Goal: Information Seeking & Learning: Compare options

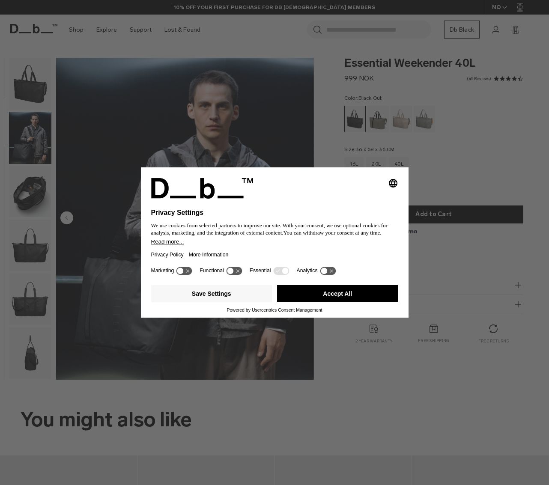
click at [18, 130] on div "Selecting an option will immediately change the language Privacy Settings We us…" at bounding box center [274, 242] width 549 height 485
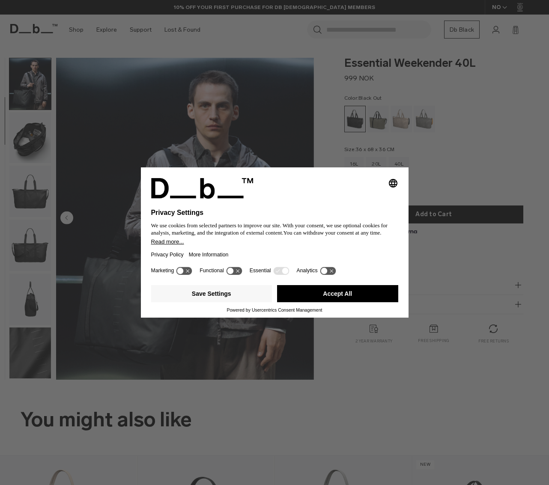
click at [359, 291] on button "Accept All" at bounding box center [337, 293] width 121 height 17
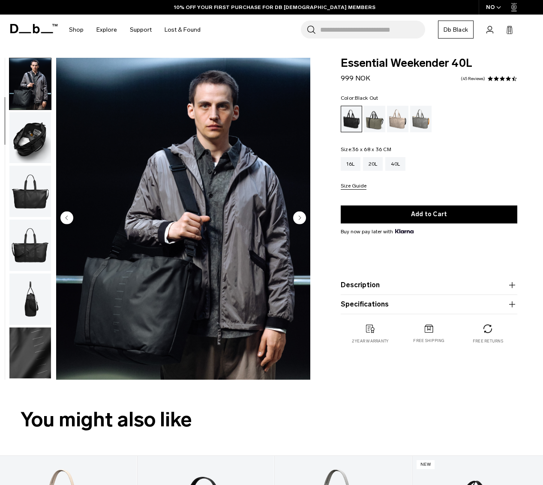
scroll to position [0, 0]
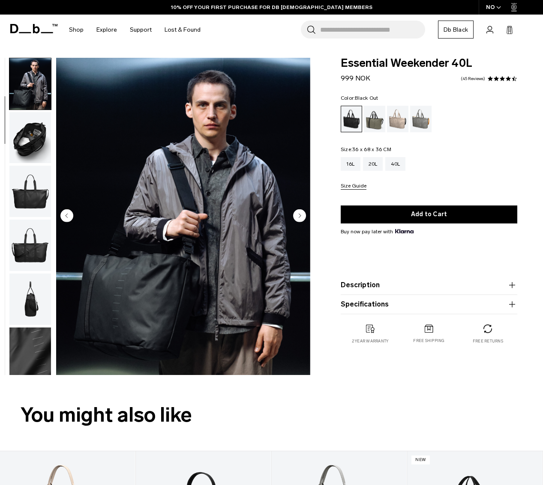
click at [27, 133] on img "button" at bounding box center [30, 137] width 42 height 51
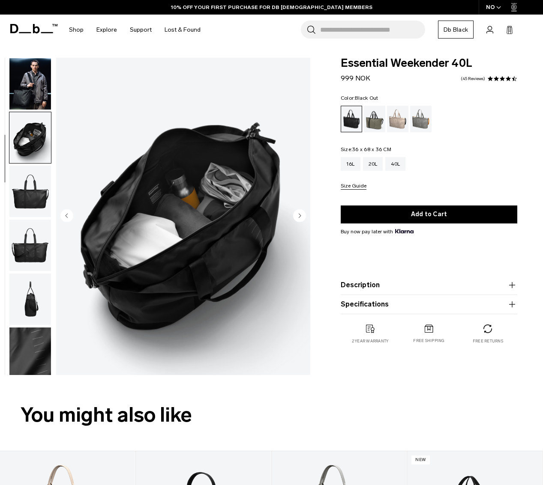
scroll to position [108, 0]
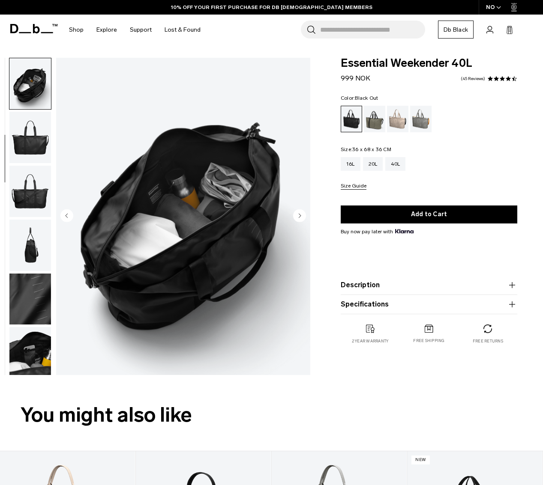
click at [30, 168] on img "button" at bounding box center [30, 191] width 42 height 51
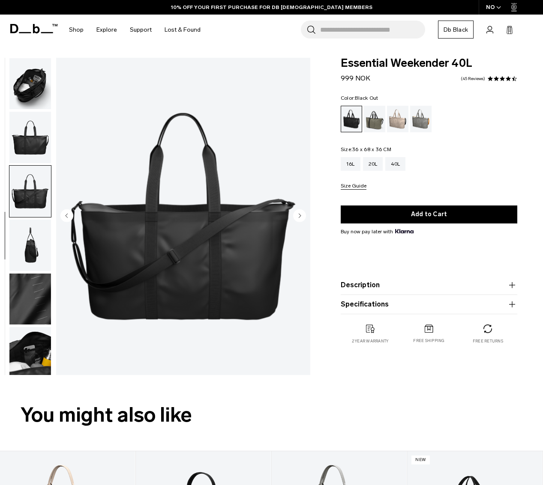
scroll to position [112, 0]
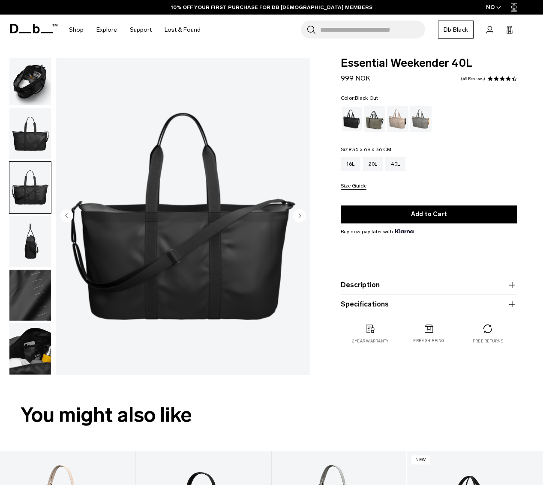
click at [26, 126] on img "button" at bounding box center [30, 133] width 42 height 51
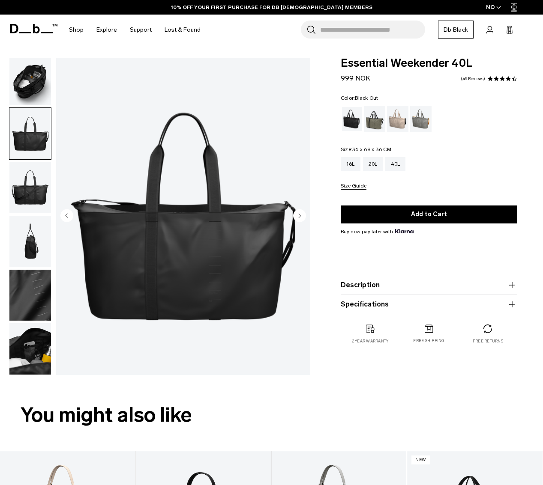
click at [33, 200] on img "button" at bounding box center [30, 187] width 42 height 51
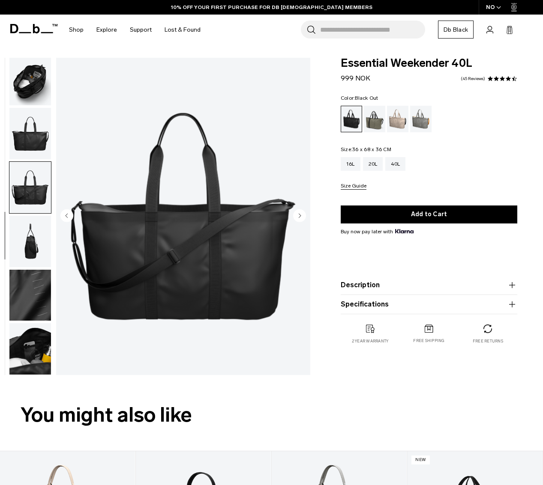
click at [40, 242] on img "button" at bounding box center [30, 241] width 42 height 51
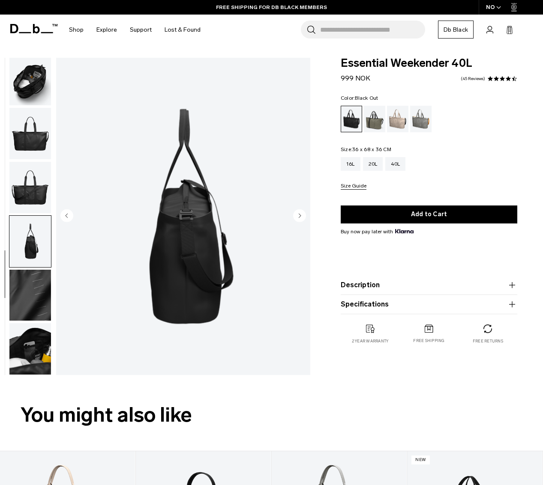
click at [39, 87] on img "button" at bounding box center [30, 79] width 42 height 51
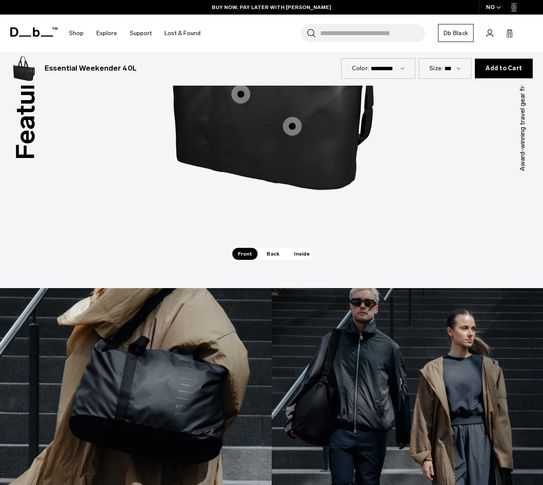
scroll to position [958, 0]
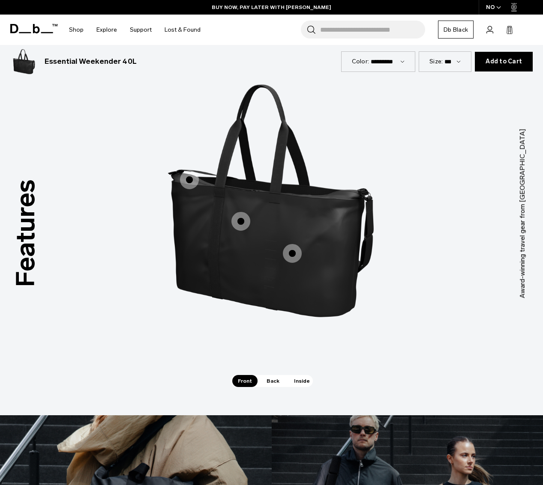
click at [294, 247] on span "1 / 3" at bounding box center [292, 253] width 19 height 19
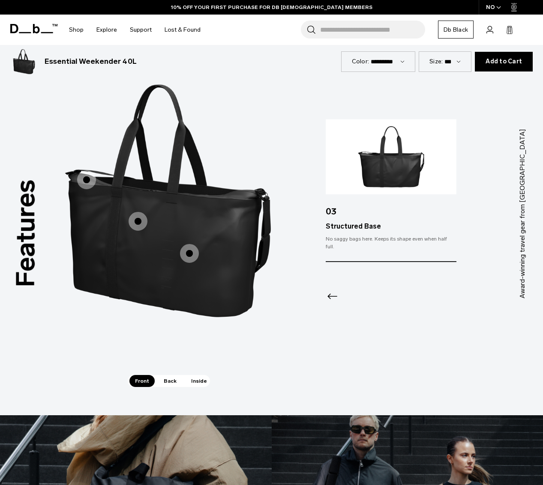
click at [146, 216] on label "Water Resistant" at bounding box center [138, 221] width 21 height 21
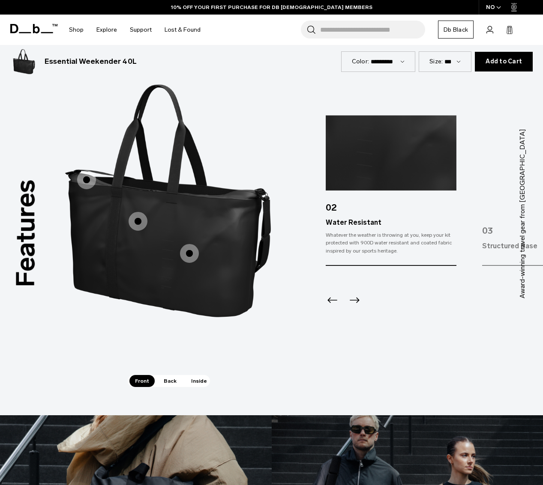
click at [86, 170] on span "1 / 3" at bounding box center [86, 179] width 19 height 19
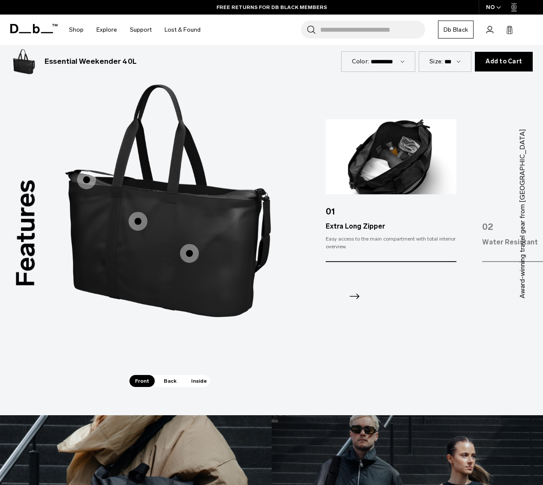
click at [356, 24] on input "Search for Bags, Luggage..." at bounding box center [372, 30] width 105 height 18
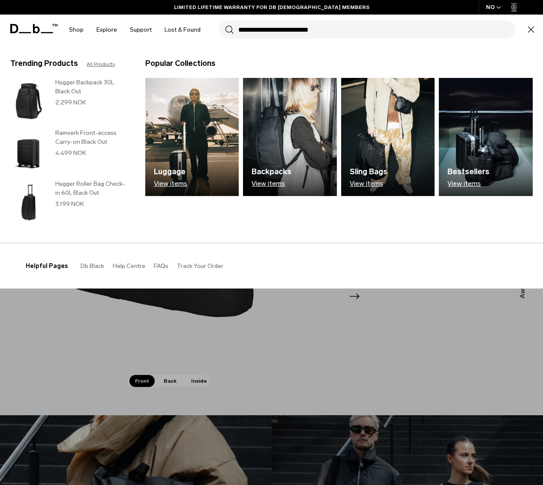
paste input "**********"
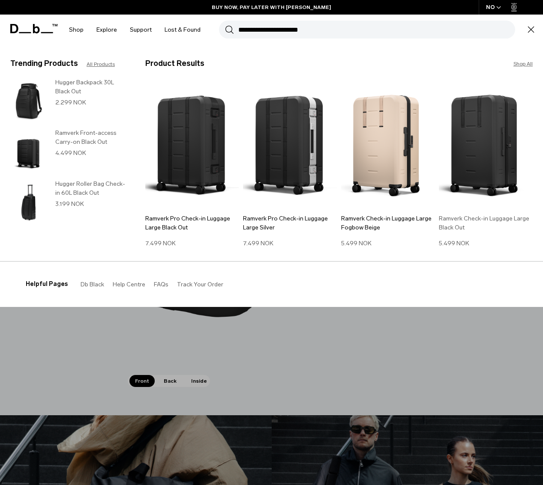
type input "**********"
click at [488, 159] on img at bounding box center [486, 146] width 94 height 126
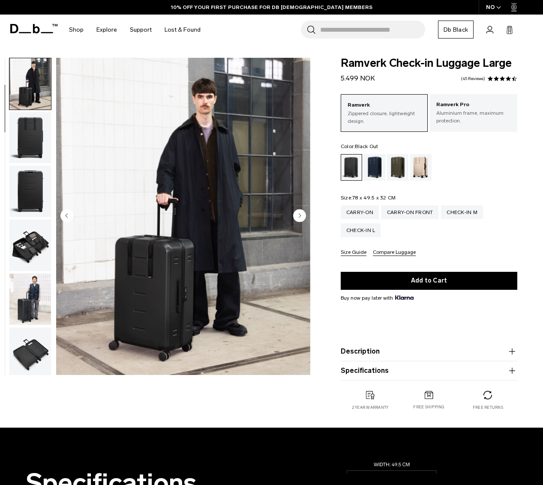
click at [27, 156] on img "button" at bounding box center [30, 137] width 42 height 51
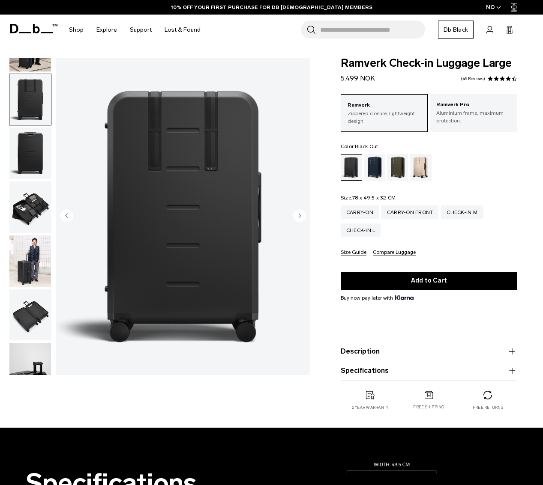
scroll to position [108, 0]
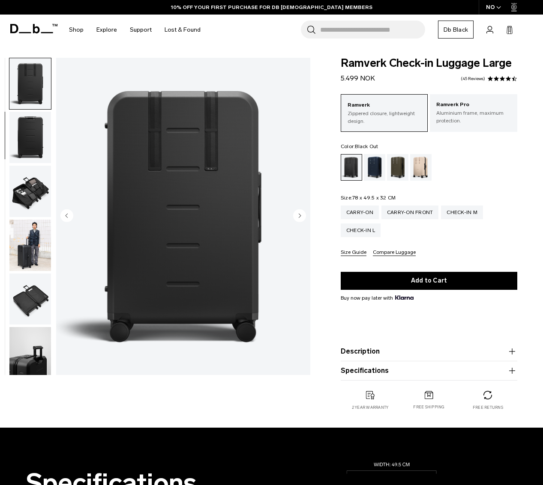
click at [33, 139] on img "button" at bounding box center [30, 137] width 42 height 51
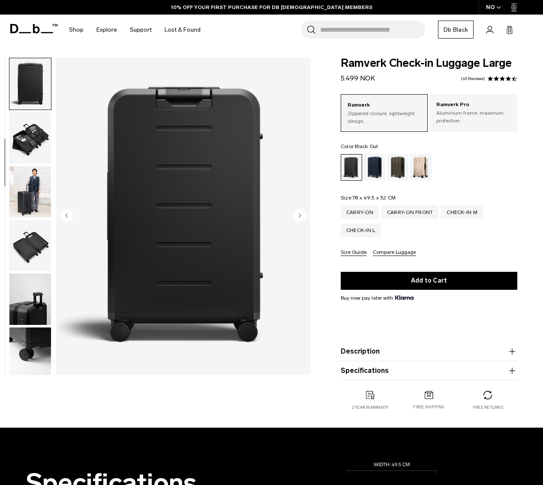
click at [33, 150] on img "button" at bounding box center [30, 137] width 42 height 51
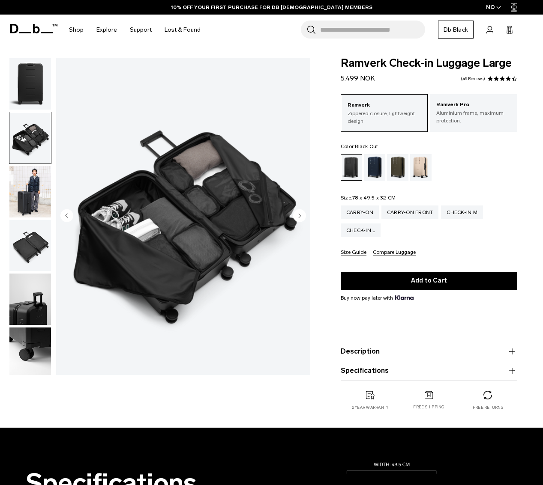
scroll to position [215, 0]
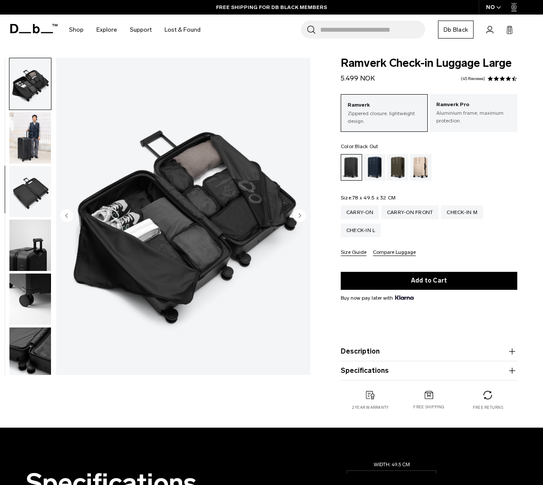
click at [30, 132] on img "button" at bounding box center [30, 137] width 42 height 51
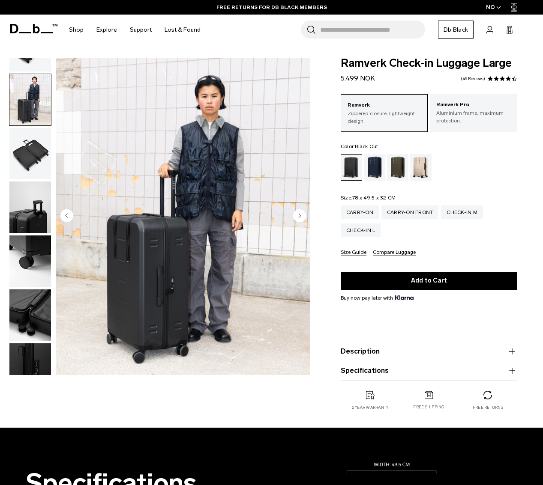
scroll to position [269, 0]
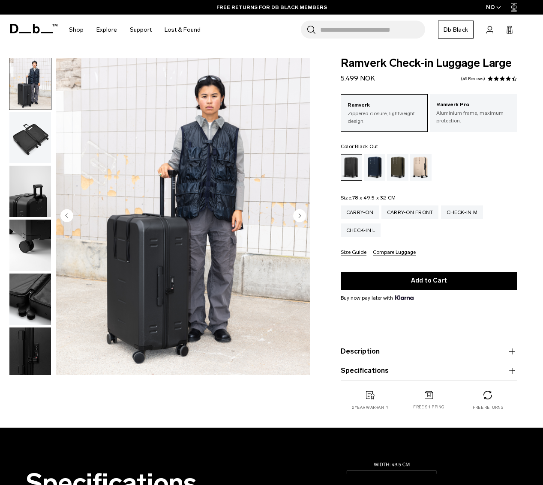
click at [28, 149] on img "button" at bounding box center [30, 137] width 42 height 51
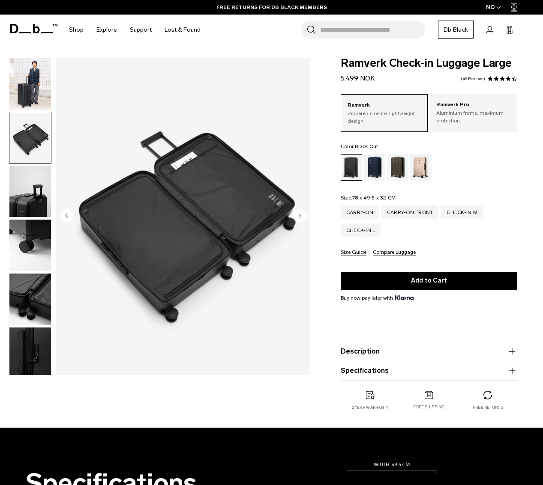
scroll to position [274, 0]
